Goal: Browse casually

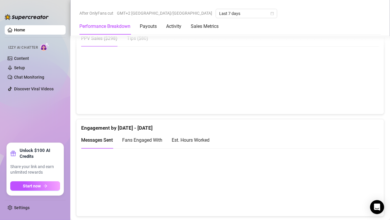
scroll to position [351, 0]
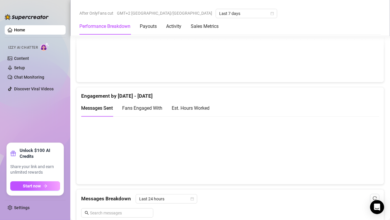
click at [360, 142] on canvas at bounding box center [227, 150] width 293 height 59
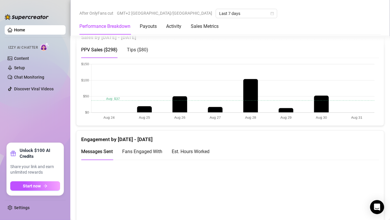
scroll to position [351, 0]
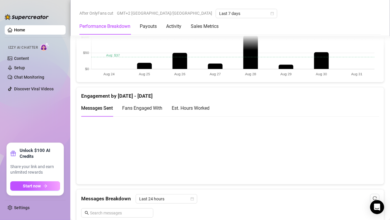
click at [354, 153] on canvas at bounding box center [227, 150] width 293 height 59
